Goal: Information Seeking & Learning: Learn about a topic

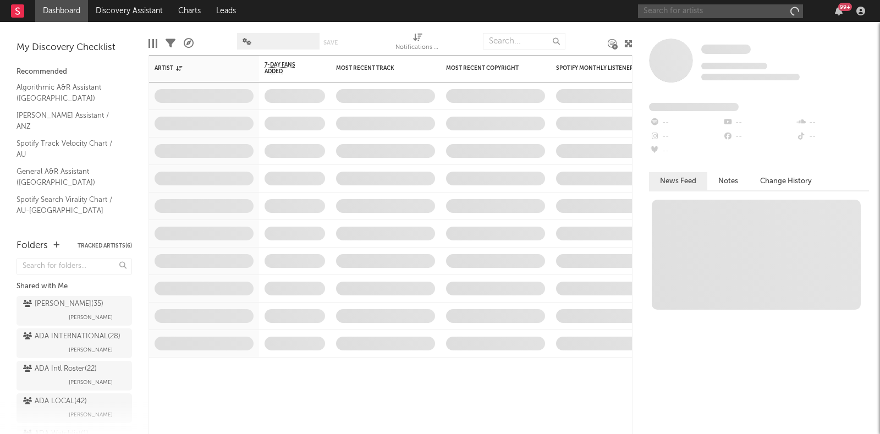
click at [722, 12] on input "text" at bounding box center [720, 11] width 165 height 14
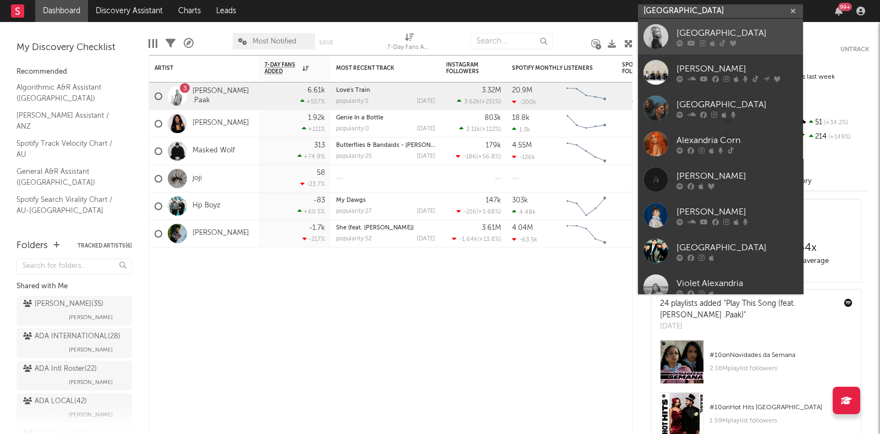
type input "[GEOGRAPHIC_DATA]"
click at [716, 32] on div "[GEOGRAPHIC_DATA]" at bounding box center [736, 32] width 121 height 13
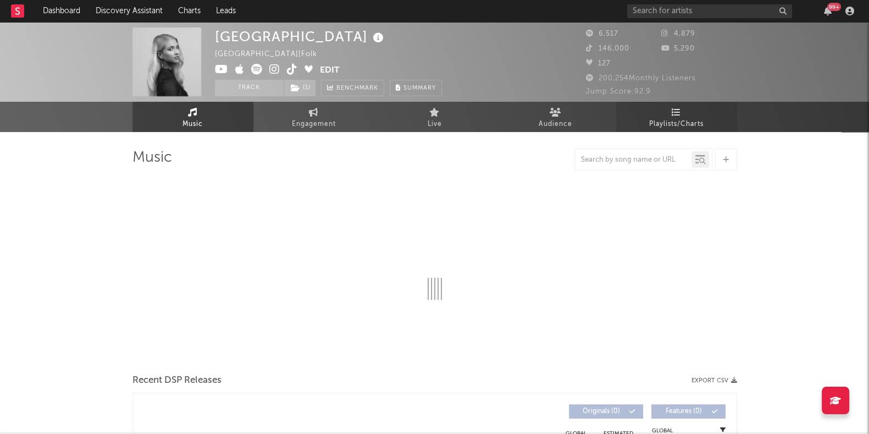
click at [692, 103] on link "Playlists/Charts" at bounding box center [676, 117] width 121 height 30
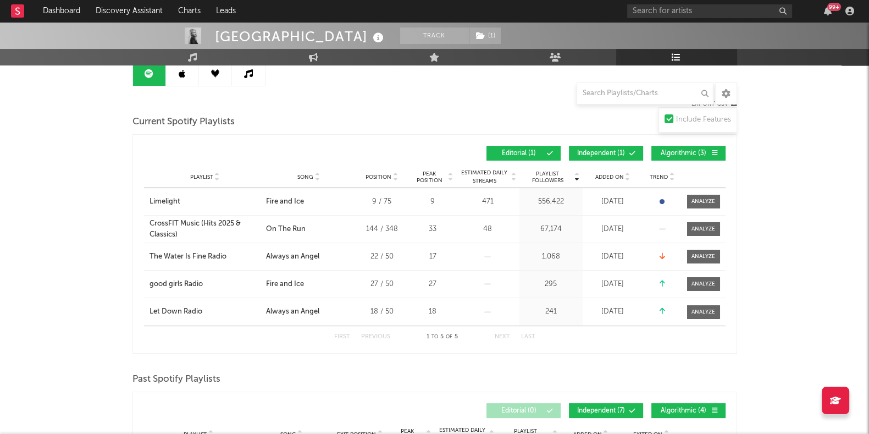
scroll to position [117, 0]
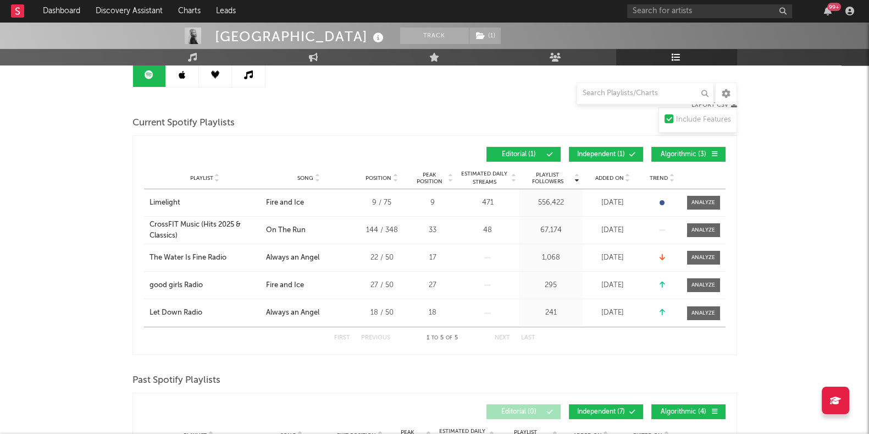
click at [667, 153] on span "Algorithmic ( 3 )" at bounding box center [684, 154] width 51 height 7
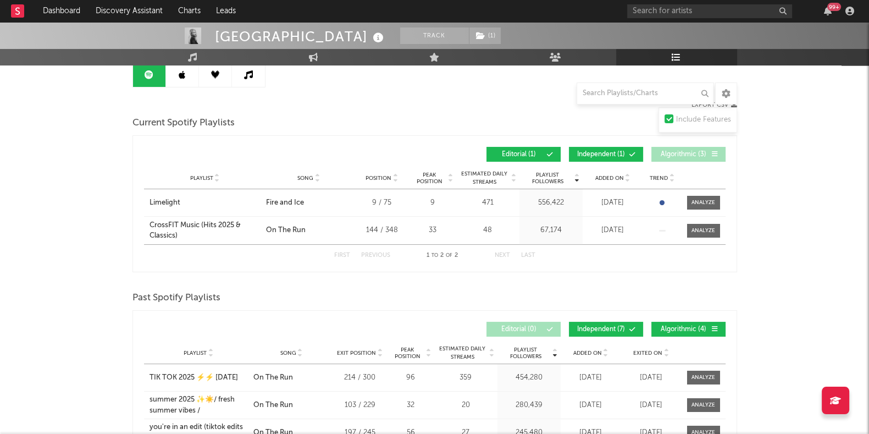
click at [627, 150] on button "Independent ( 1 )" at bounding box center [606, 154] width 74 height 15
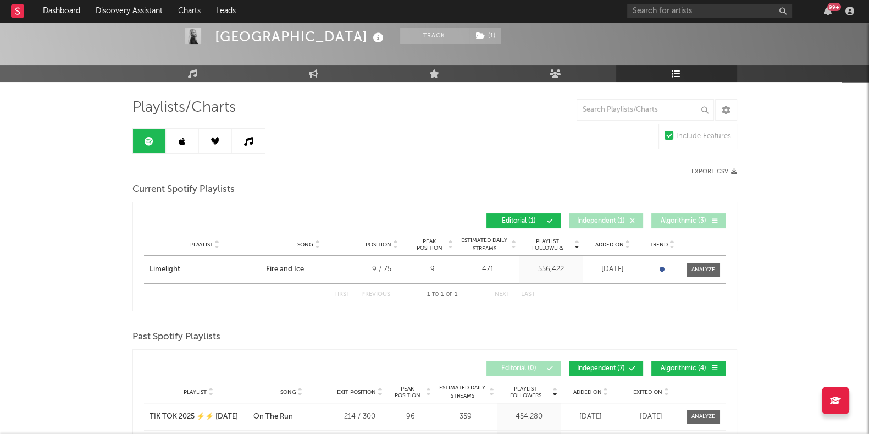
scroll to position [0, 0]
